Goal: Task Accomplishment & Management: Use online tool/utility

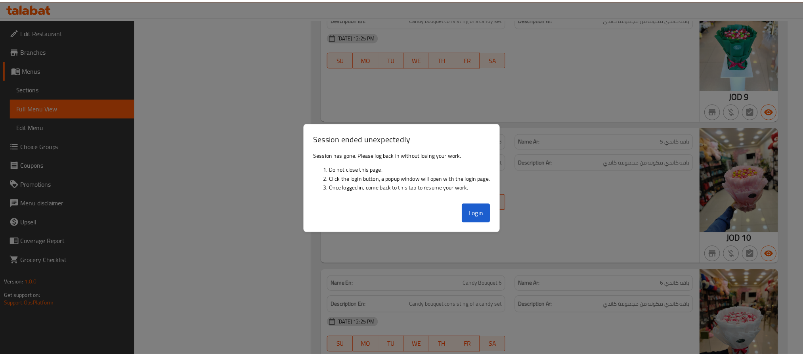
scroll to position [6347, 0]
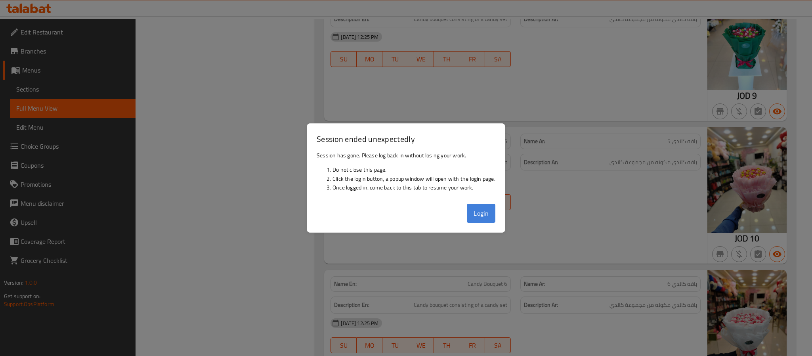
click at [482, 216] on button "Login" at bounding box center [481, 213] width 29 height 19
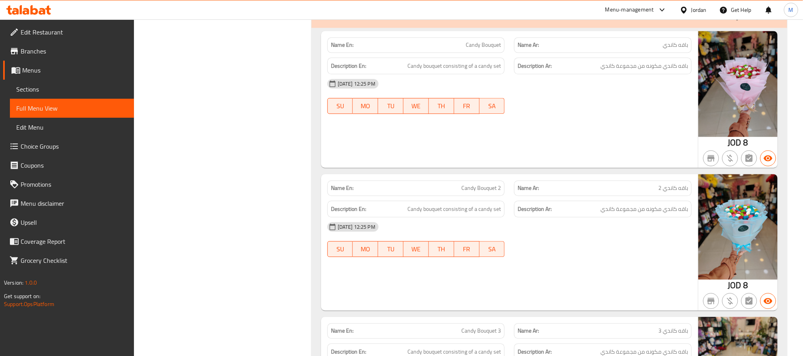
scroll to position [5455, 0]
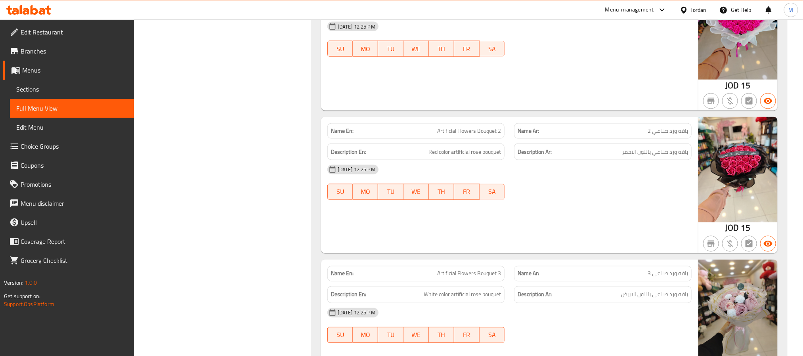
click at [699, 6] on div "Jordan" at bounding box center [698, 10] width 15 height 9
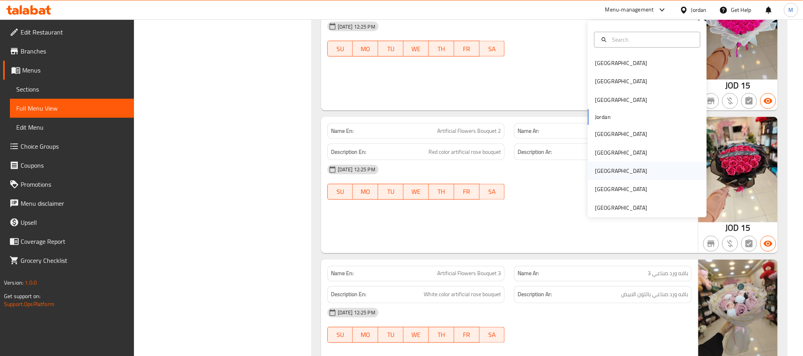
click at [596, 174] on div "[GEOGRAPHIC_DATA]" at bounding box center [621, 171] width 52 height 9
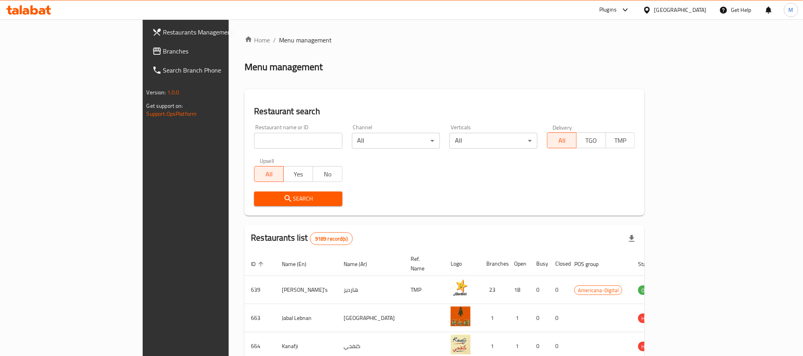
click at [163, 52] on span "Branches" at bounding box center [216, 51] width 107 height 10
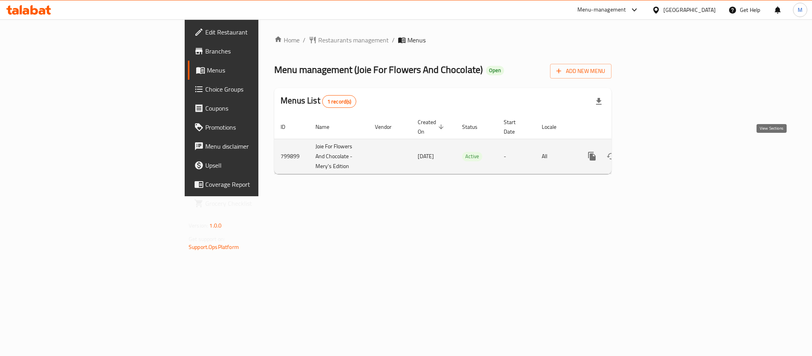
click at [654, 151] on icon "enhanced table" at bounding box center [650, 156] width 10 height 10
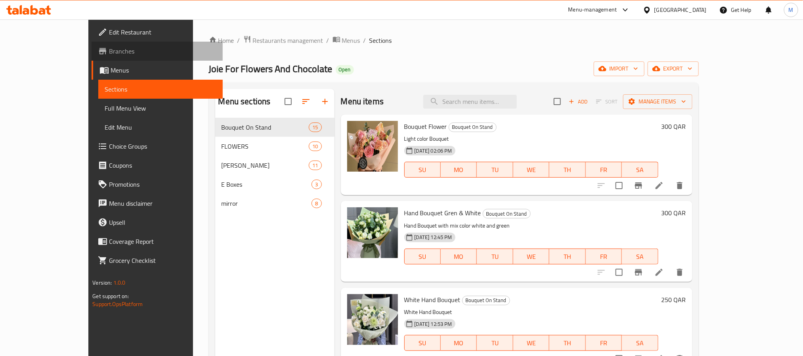
click at [109, 49] on span "Branches" at bounding box center [162, 51] width 107 height 10
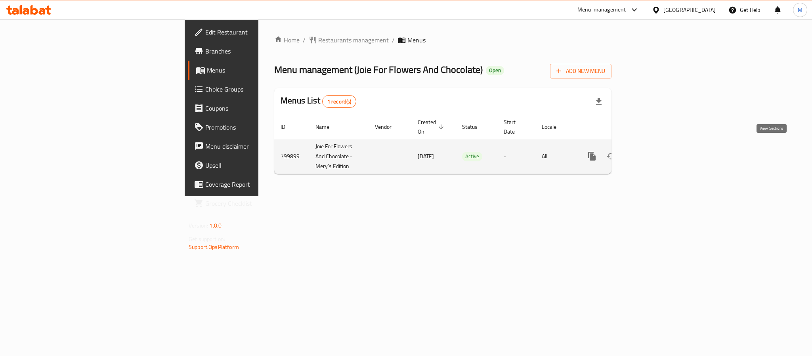
click at [654, 151] on icon "enhanced table" at bounding box center [650, 156] width 10 height 10
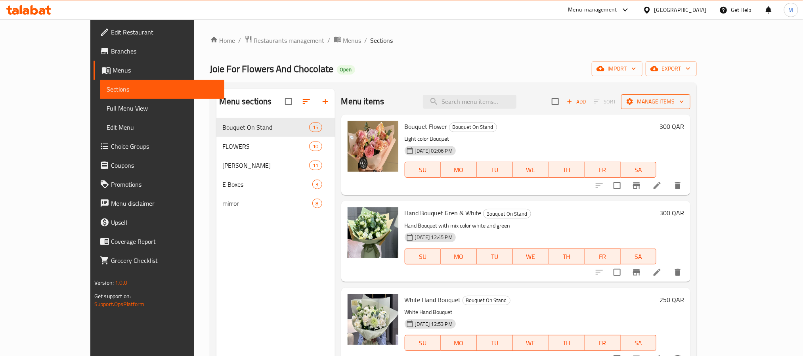
click at [684, 103] on span "Manage items" at bounding box center [656, 102] width 57 height 10
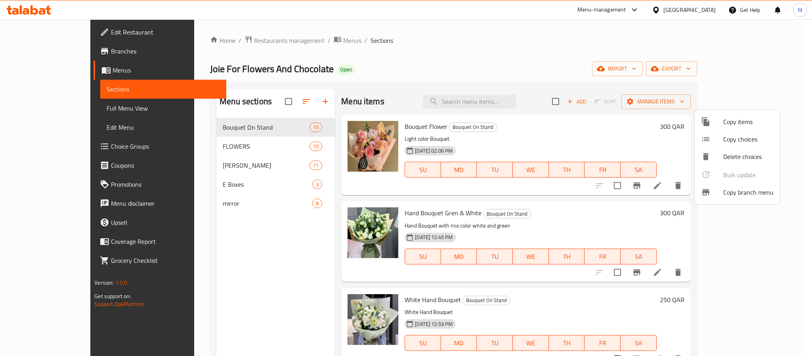
click at [732, 193] on span "Copy branch menu" at bounding box center [749, 193] width 50 height 10
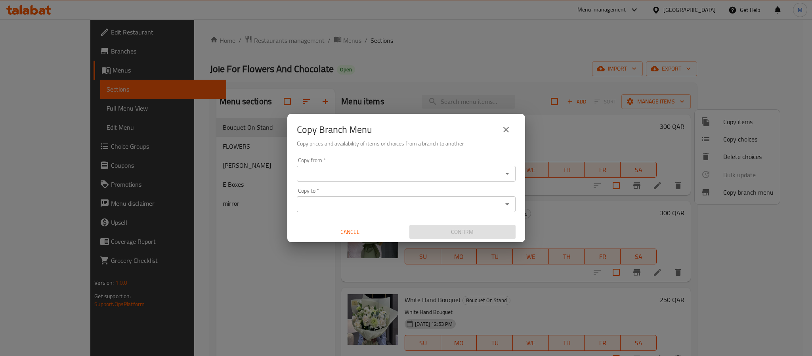
click at [358, 175] on input "Copy from   *" at bounding box center [399, 173] width 201 height 11
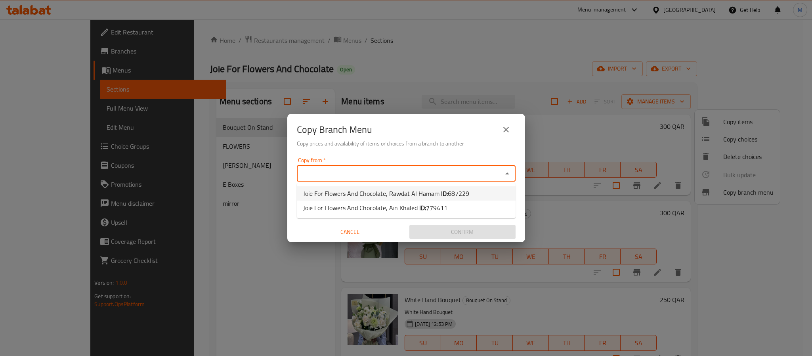
click at [441, 191] on b "ID:" at bounding box center [444, 194] width 7 height 12
type input "Joie For Flowers And Chocolate, Rawdat Al Hamam"
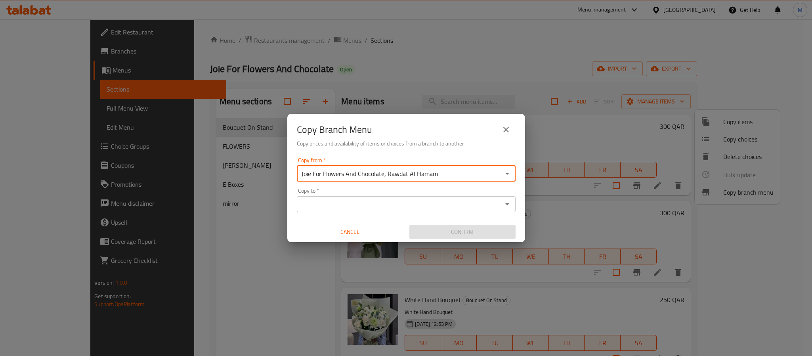
click at [437, 199] on input "Copy to   *" at bounding box center [399, 204] width 201 height 11
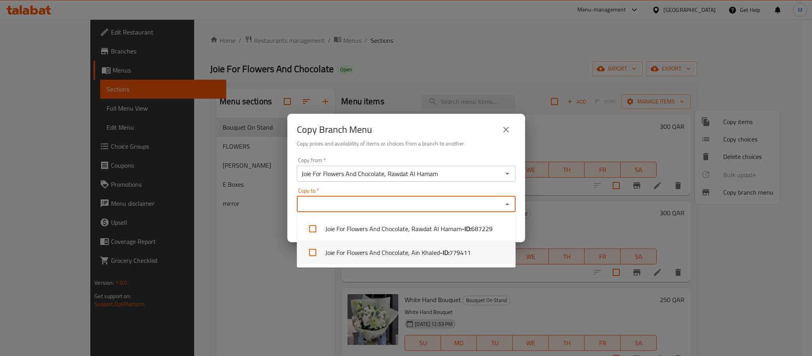
click at [431, 255] on li "Joie For Flowers And Chocolate, Ain Khaled - ID: 779411" at bounding box center [406, 253] width 219 height 24
checkbox input "true"
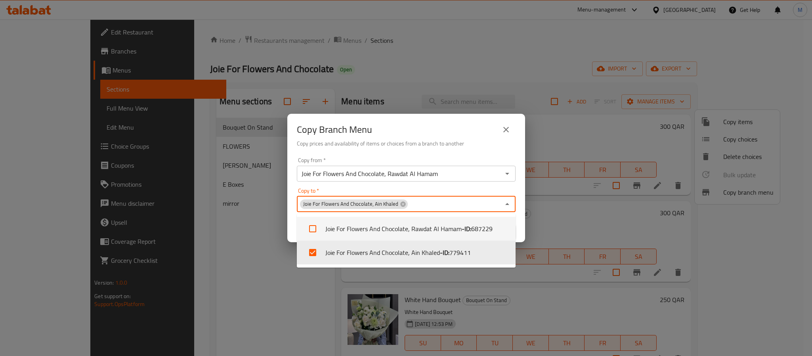
click at [455, 132] on div "Copy Branch Menu" at bounding box center [406, 129] width 219 height 19
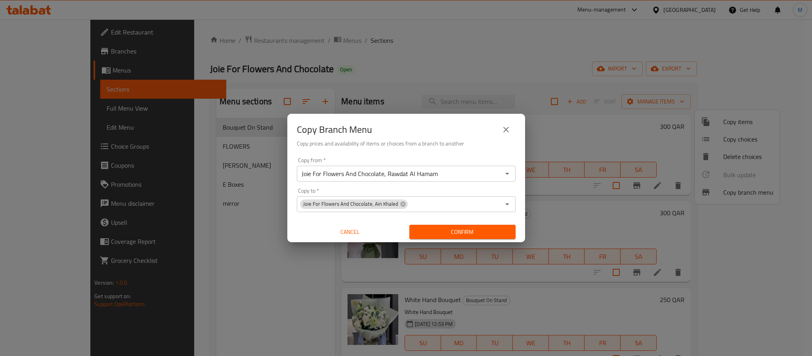
click at [477, 232] on span "Confirm" at bounding box center [463, 232] width 94 height 10
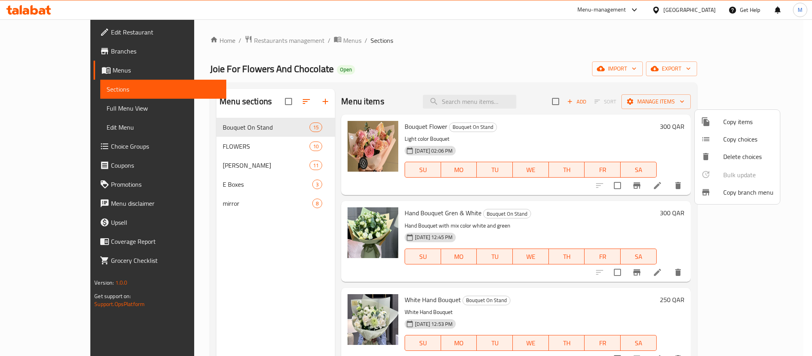
click at [593, 69] on div at bounding box center [406, 178] width 812 height 356
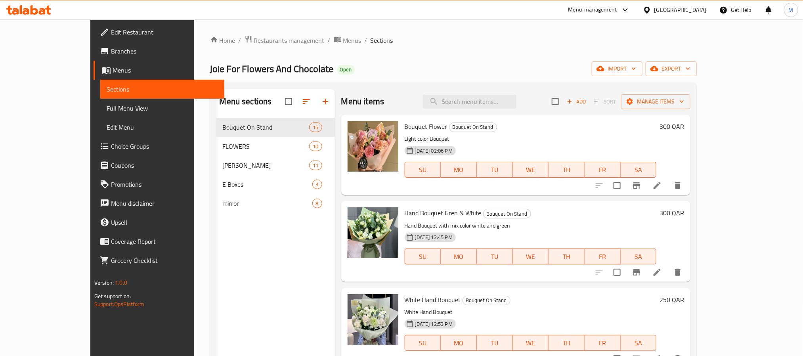
click at [107, 109] on span "Full Menu View" at bounding box center [162, 108] width 111 height 10
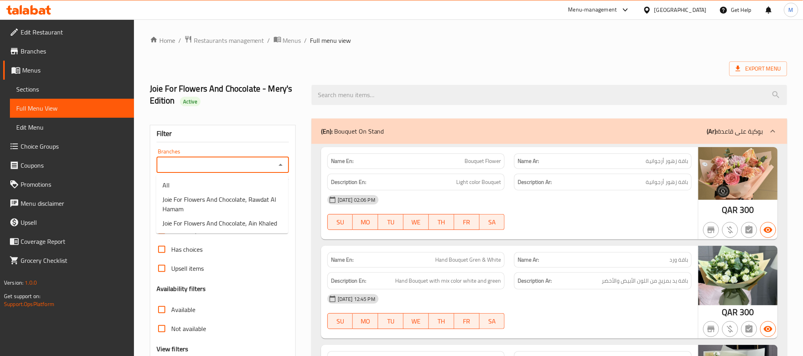
click at [244, 170] on input "Branches" at bounding box center [216, 164] width 115 height 11
click at [244, 223] on span "Joie For Flowers And Chocolate, Ain Khaled" at bounding box center [220, 223] width 115 height 10
type input "Joie For Flowers And Chocolate, Ain Khaled"
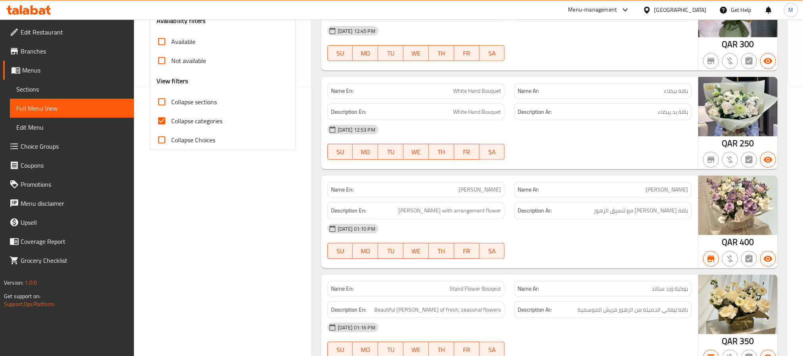
scroll to position [297, 0]
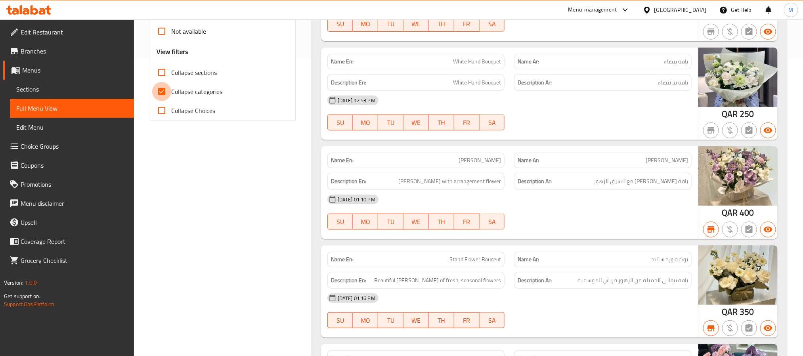
click at [158, 89] on input "Collapse categories" at bounding box center [161, 91] width 19 height 19
checkbox input "false"
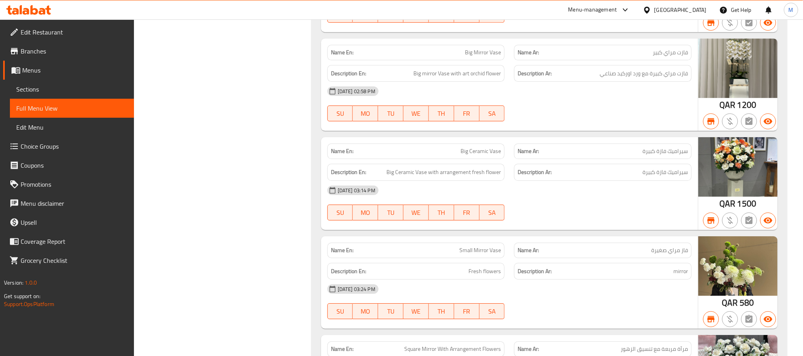
scroll to position [4398, 0]
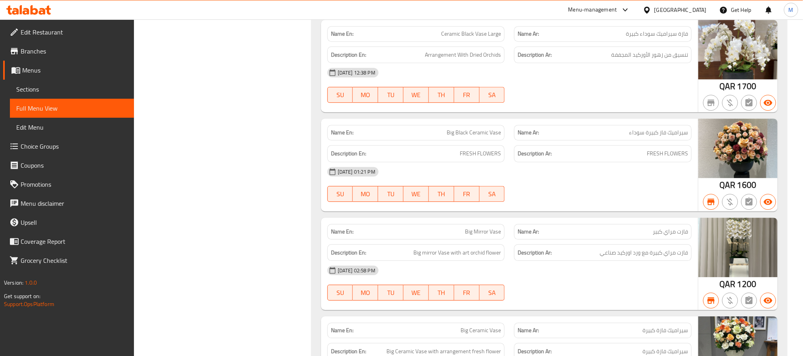
click at [693, 9] on div "[GEOGRAPHIC_DATA]" at bounding box center [681, 10] width 52 height 9
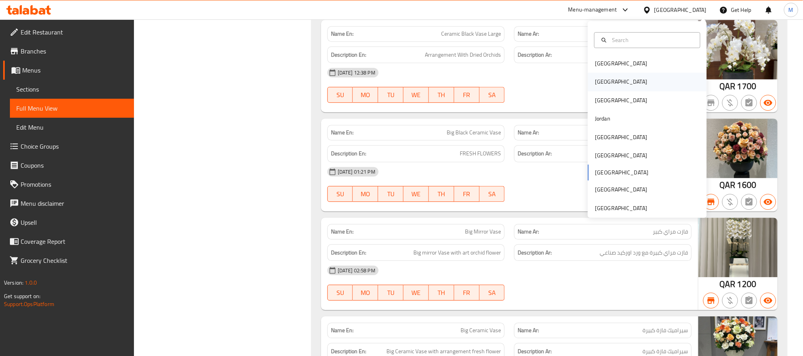
click at [601, 82] on div "[GEOGRAPHIC_DATA]" at bounding box center [621, 82] width 65 height 18
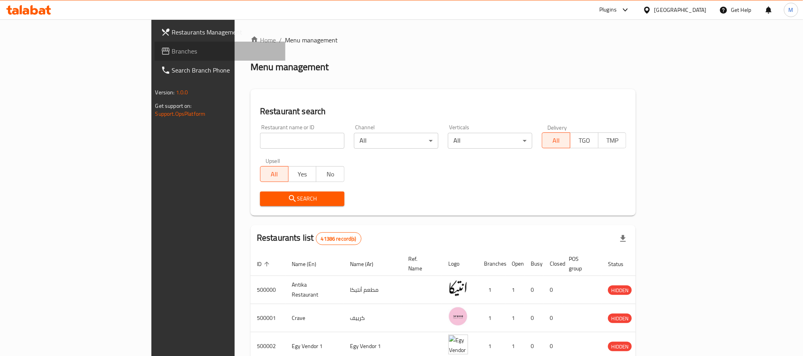
click at [172, 46] on span "Branches" at bounding box center [225, 51] width 107 height 10
